Goal: Browse casually: Explore the website without a specific task or goal

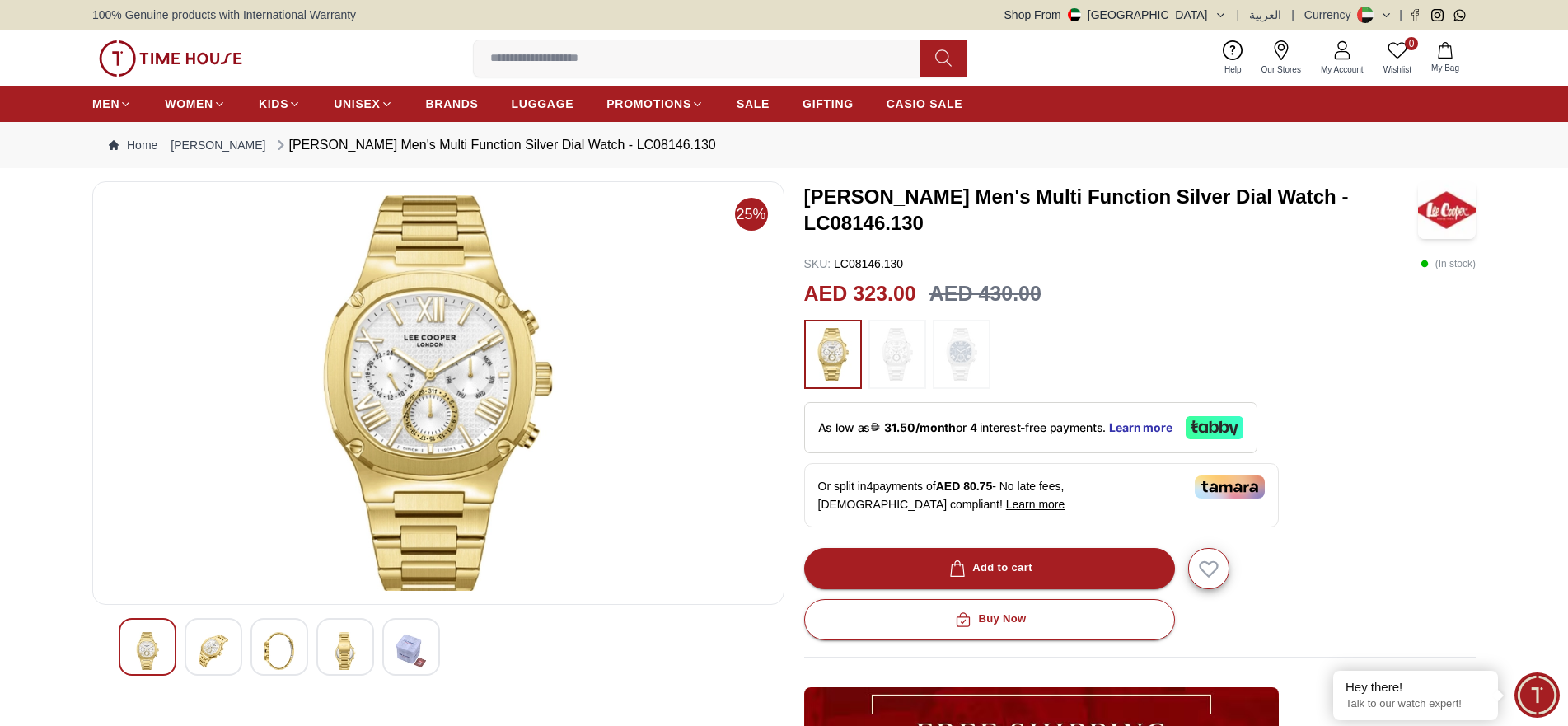
click at [190, 647] on div at bounding box center [213, 647] width 57 height 58
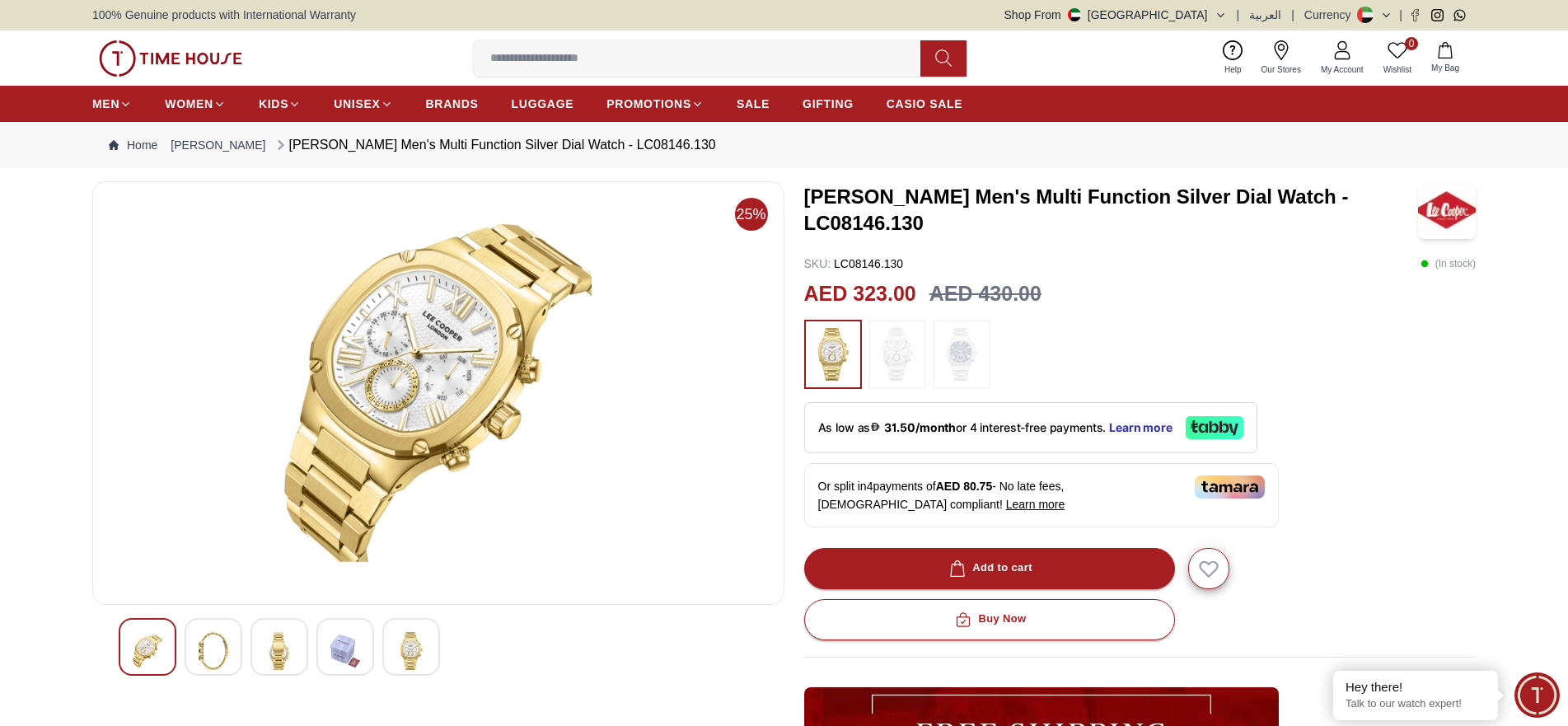
click at [219, 648] on img at bounding box center [213, 651] width 30 height 38
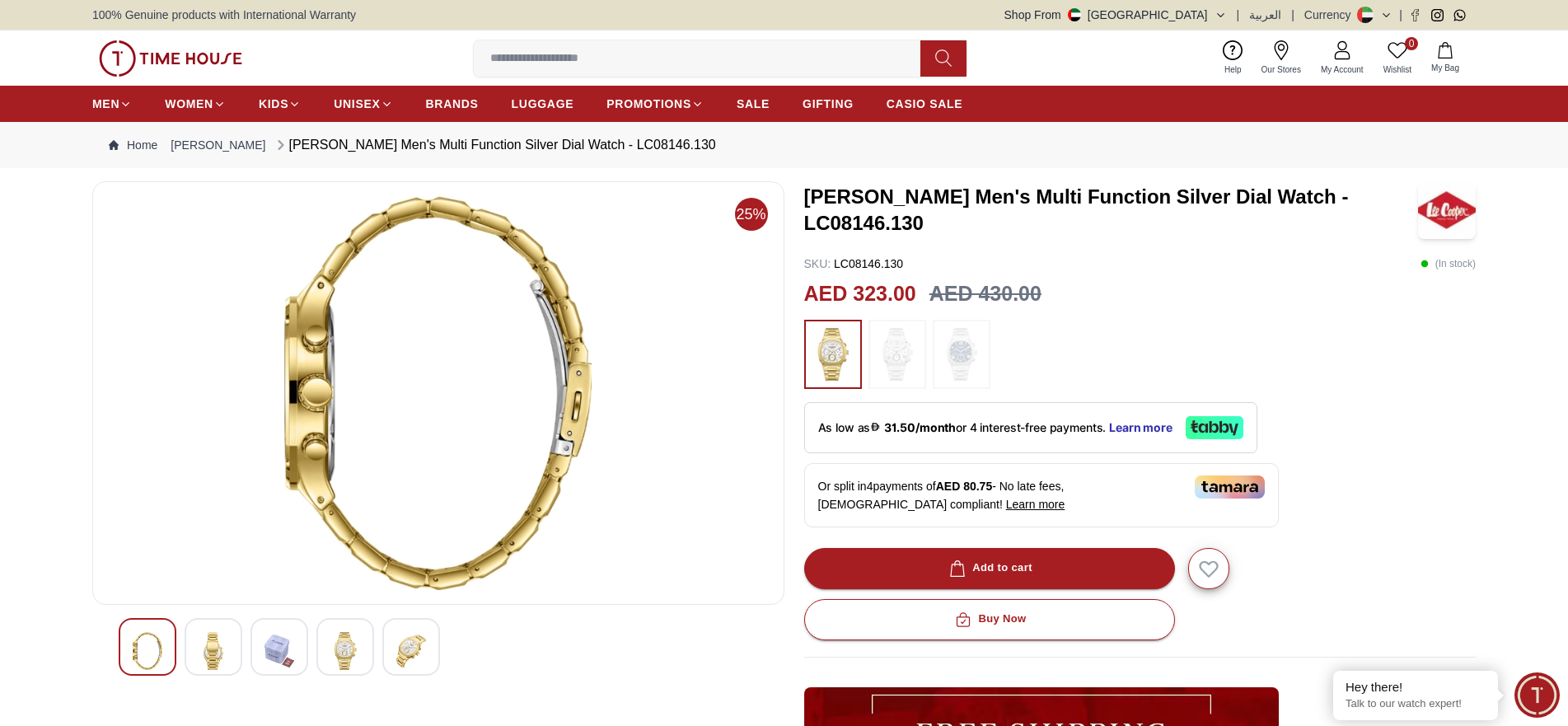
click at [229, 649] on div at bounding box center [213, 647] width 57 height 58
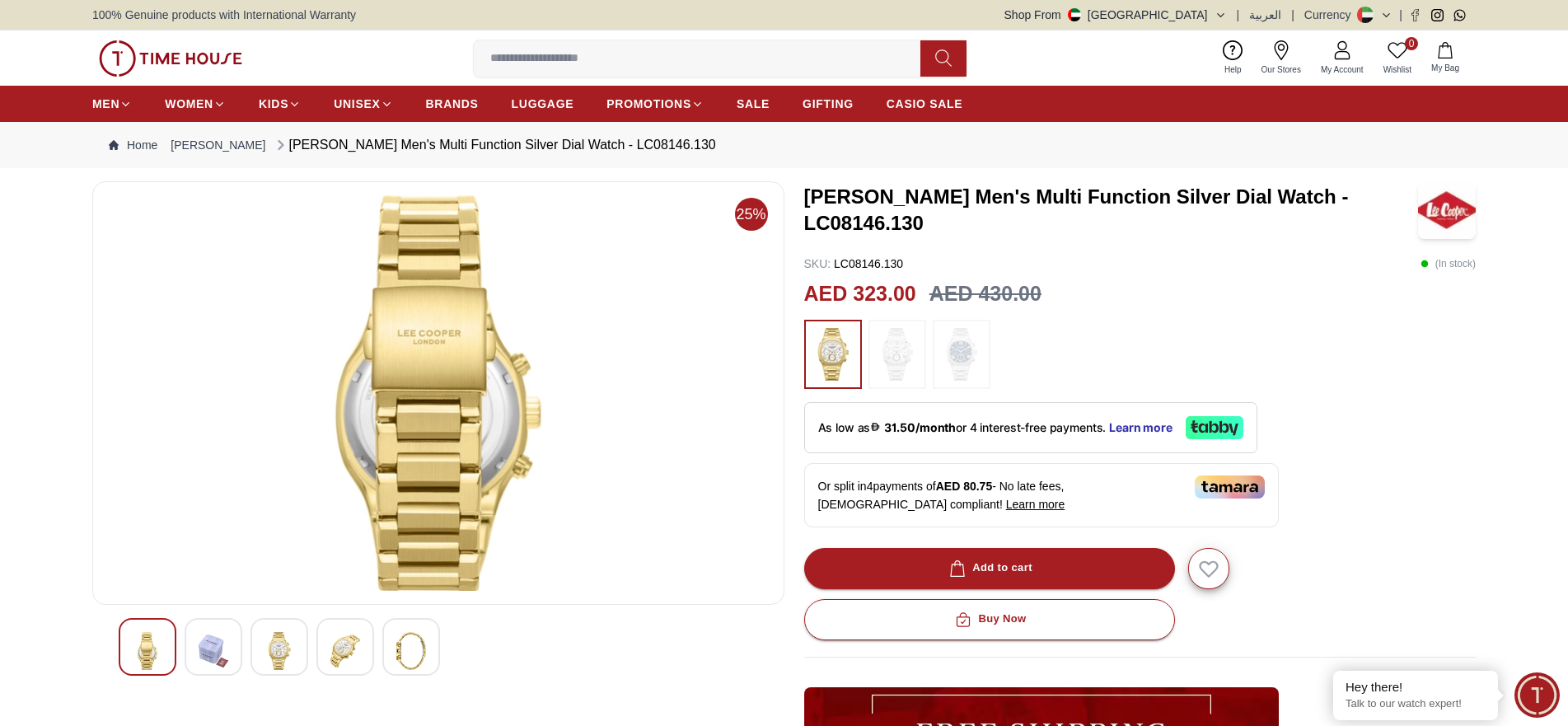
click at [246, 649] on div at bounding box center [438, 647] width 639 height 58
click at [291, 646] on img at bounding box center [280, 651] width 30 height 38
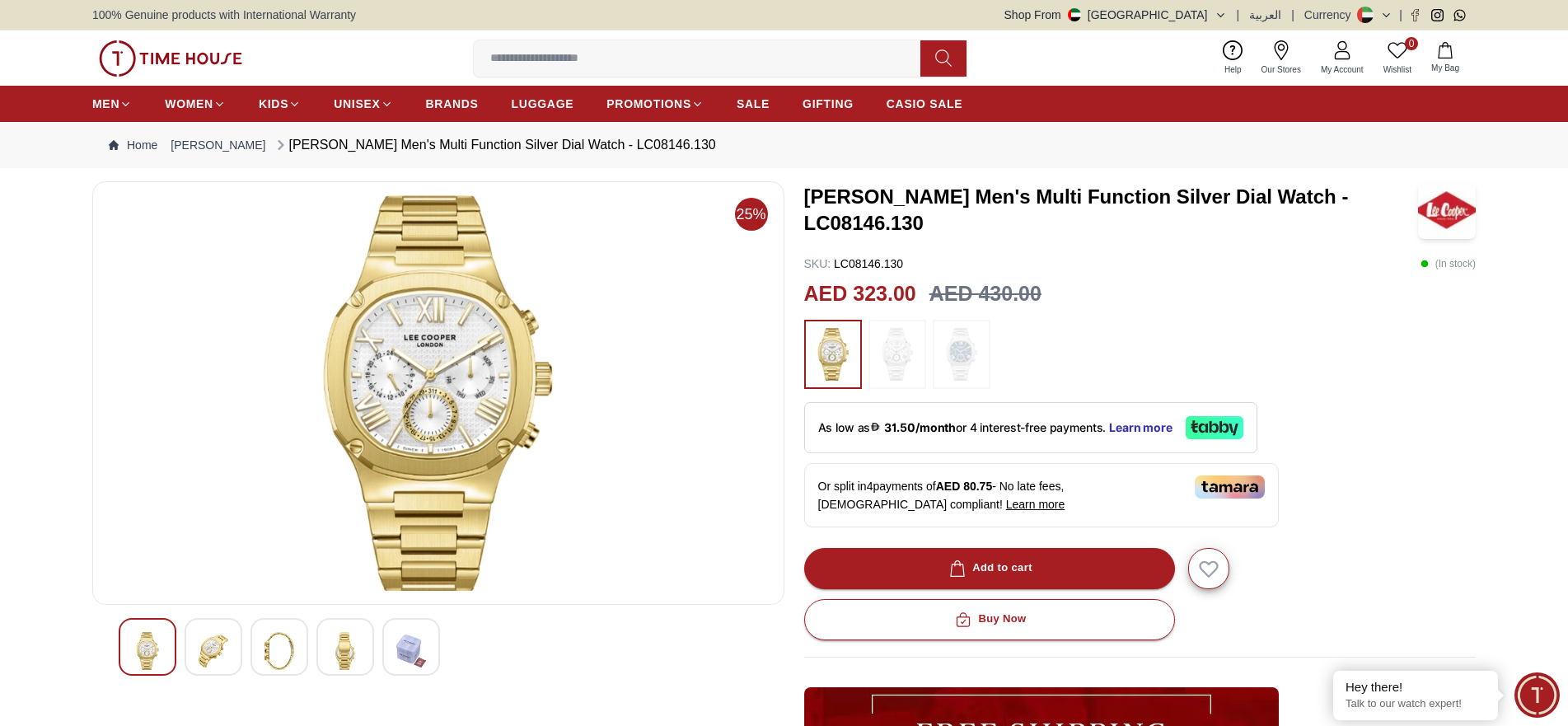
click at [322, 645] on div at bounding box center [345, 647] width 57 height 58
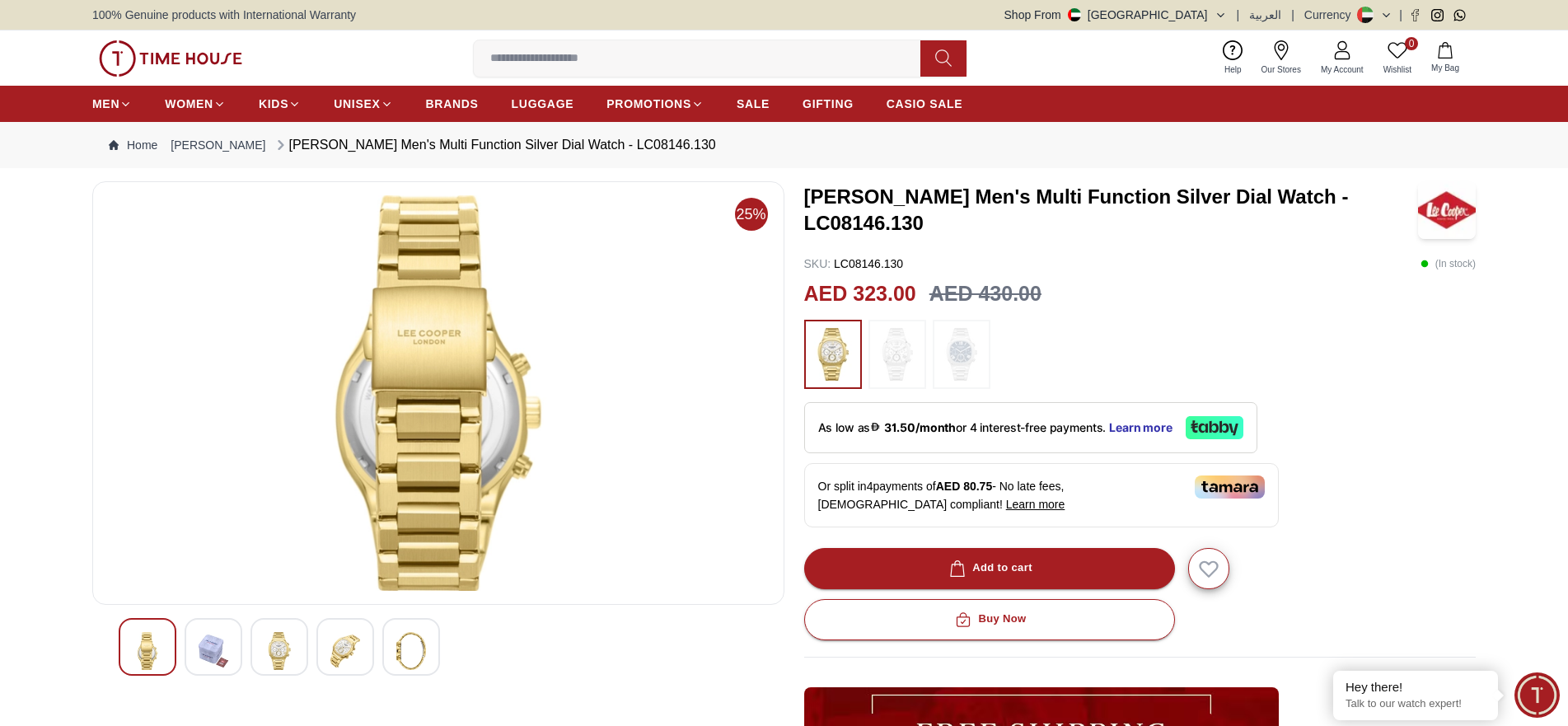
click at [407, 644] on img at bounding box center [411, 651] width 30 height 38
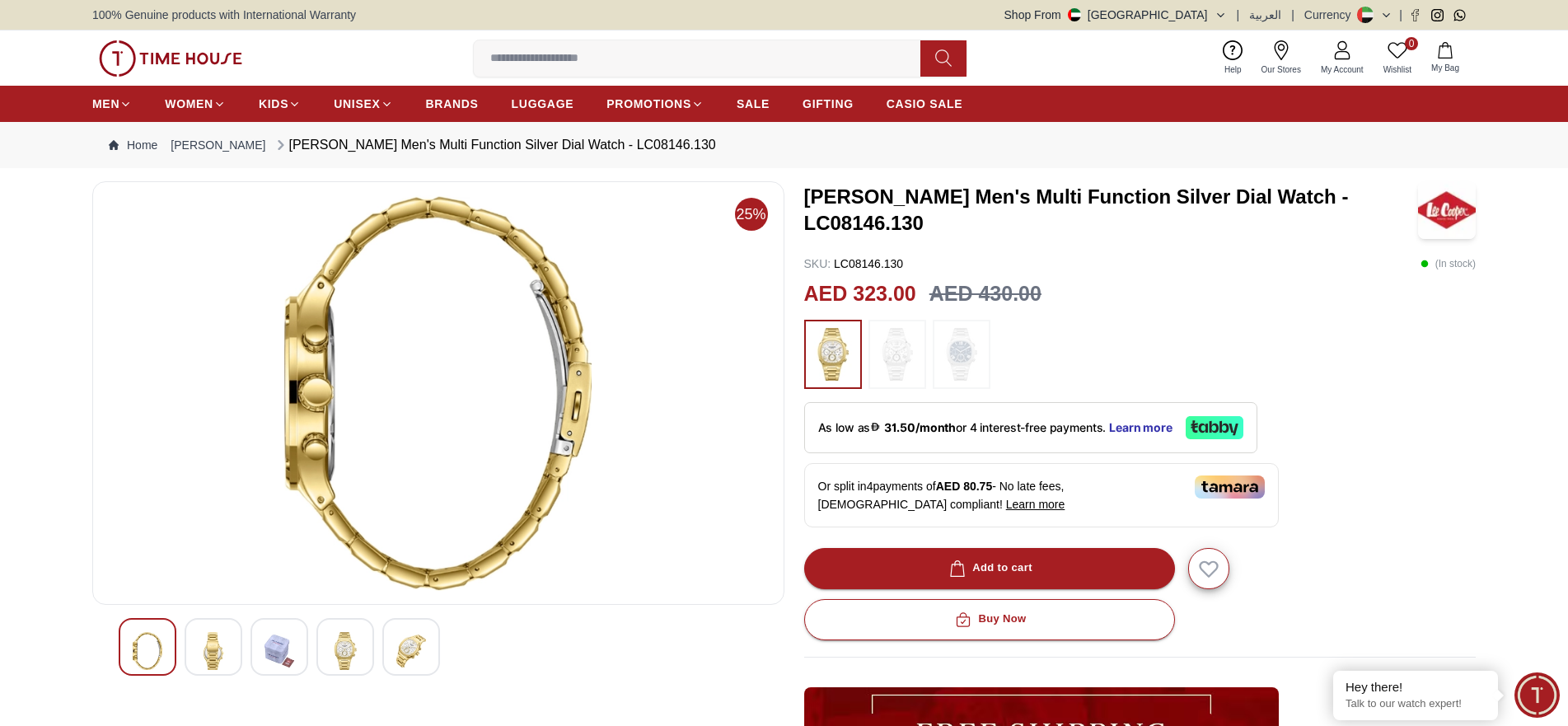
click at [233, 647] on div at bounding box center [213, 647] width 57 height 58
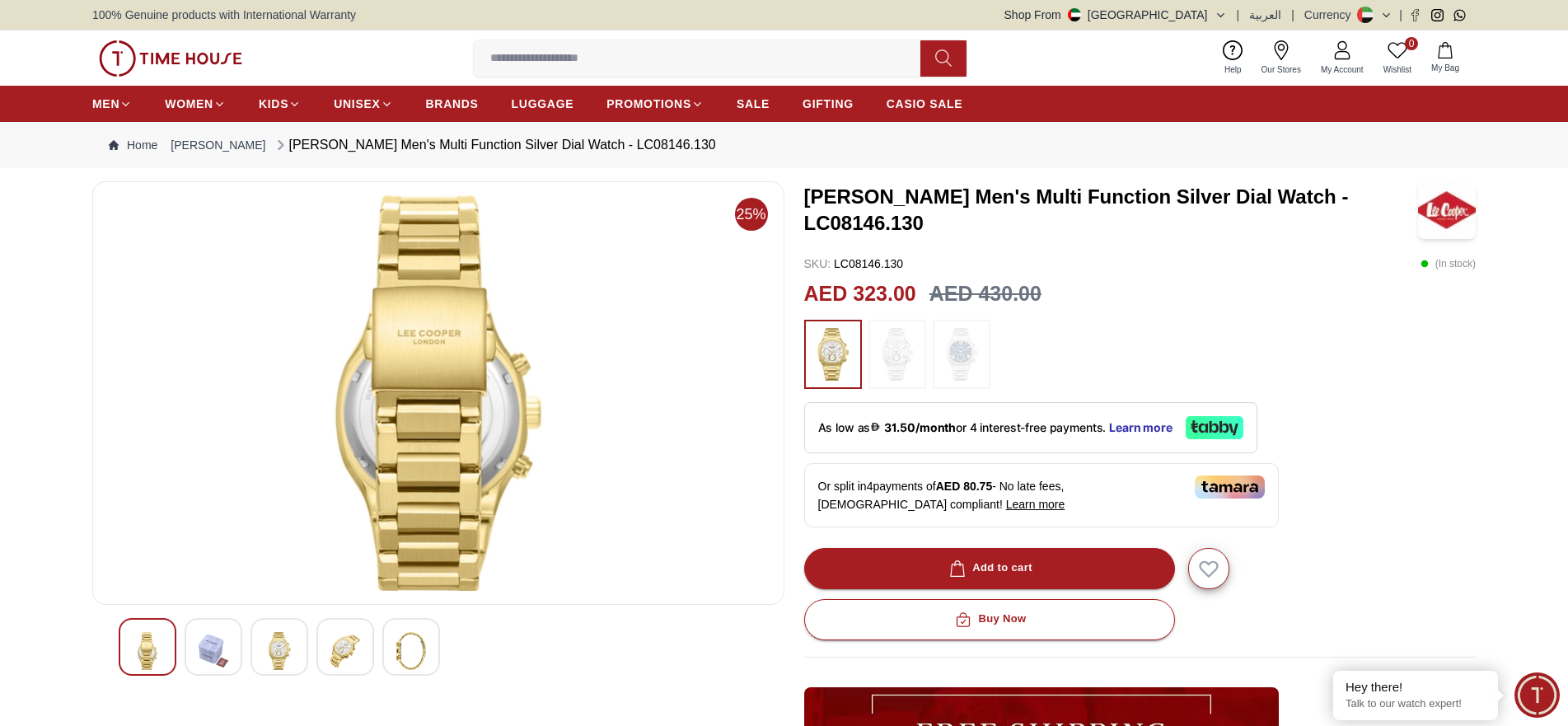
click at [276, 662] on img at bounding box center [280, 651] width 30 height 38
